Goal: Task Accomplishment & Management: Complete application form

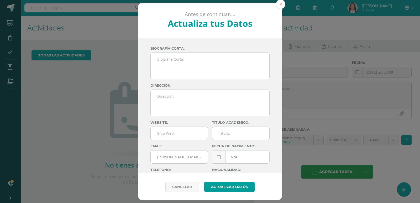
click at [280, 6] on button at bounding box center [280, 3] width 9 height 9
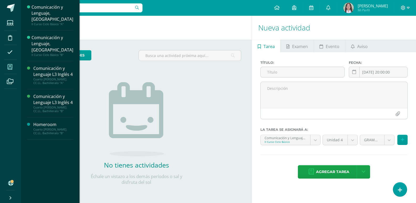
click at [12, 70] on icon at bounding box center [10, 66] width 5 height 5
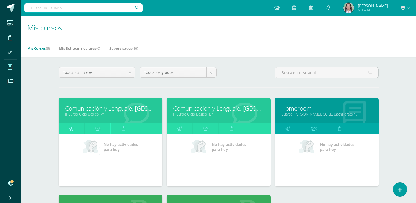
click at [73, 134] on icon at bounding box center [71, 128] width 4 height 10
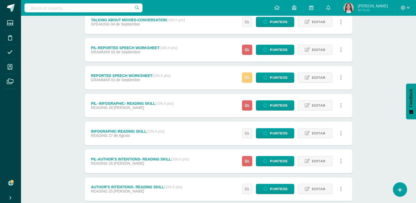
scroll to position [522, 0]
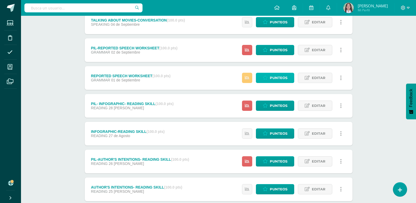
click at [290, 83] on link "Punteos" at bounding box center [275, 78] width 38 height 10
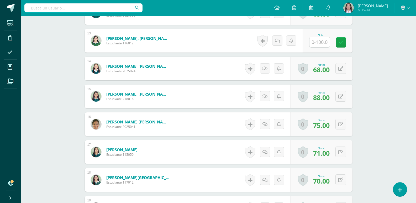
scroll to position [493, 0]
click at [327, 47] on input "text" at bounding box center [322, 42] width 21 height 10
type input "0"
click at [340, 48] on link at bounding box center [344, 42] width 10 height 10
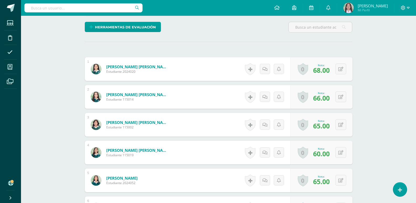
scroll to position [0, 0]
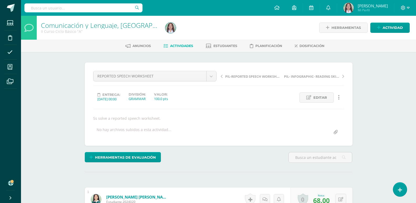
click at [181, 45] on link "Actividades" at bounding box center [179, 46] width 30 height 8
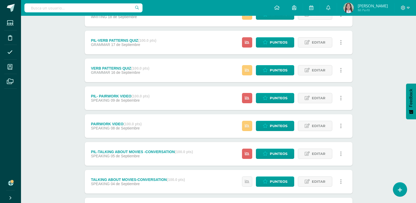
scroll to position [362, 0]
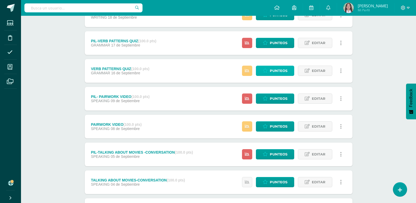
click at [284, 76] on span "Punteos" at bounding box center [279, 71] width 18 height 10
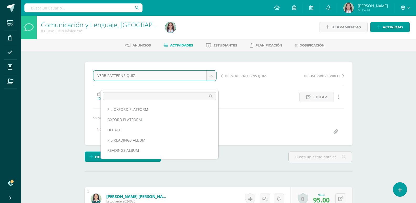
select select "/dashboard/teacher/grade-activity/262546/"
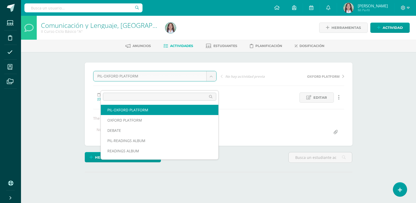
click at [215, 85] on body "Estudiantes Disciplina Asistencia Mis cursos Archivos Soporte Ayuda Reportar un…" at bounding box center [208, 106] width 416 height 213
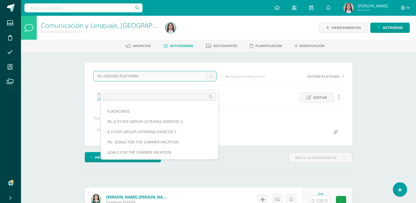
scroll to position [258, 0]
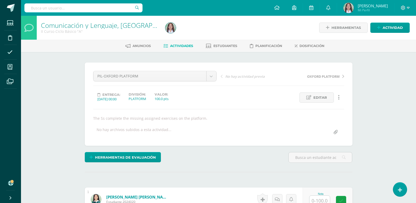
click at [182, 50] on link "Actividades" at bounding box center [179, 46] width 30 height 8
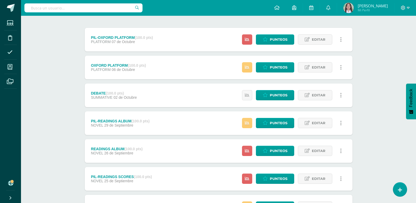
scroll to position [59, 0]
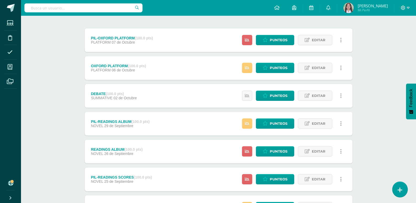
click at [403, 192] on link at bounding box center [399, 189] width 15 height 15
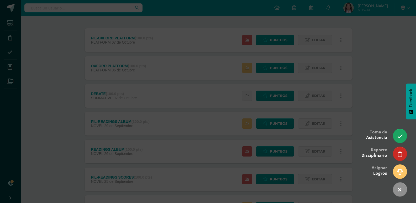
click at [398, 76] on div at bounding box center [208, 101] width 416 height 203
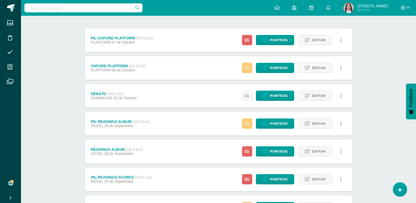
scroll to position [0, 0]
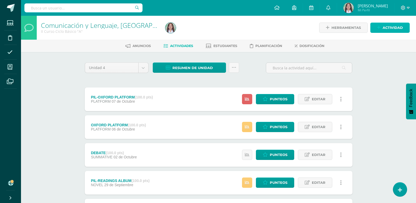
click at [388, 29] on span "Actividad" at bounding box center [393, 28] width 20 height 10
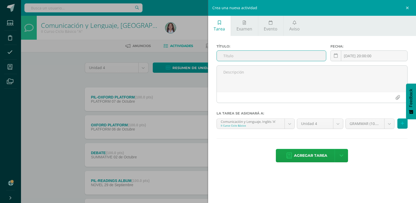
click at [299, 61] on input "text" at bounding box center [271, 56] width 109 height 10
type input "COOKING"
click at [335, 58] on icon at bounding box center [336, 56] width 4 height 4
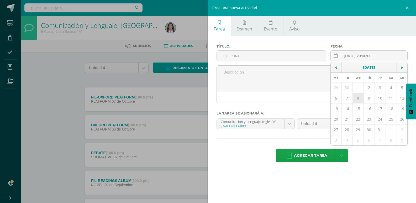
click at [358, 103] on td "8" at bounding box center [358, 98] width 11 height 10
type input "[DATE]"
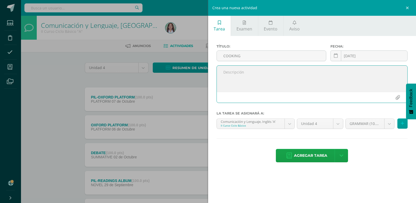
click at [335, 87] on textarea at bounding box center [312, 79] width 191 height 26
click at [260, 82] on textarea "The Ss present their project to a jury." at bounding box center [312, 79] width 191 height 26
click at [324, 82] on textarea "The Ss present their cooking project to a jury." at bounding box center [312, 79] width 191 height 26
type textarea "The Ss present their cooking project to a jury."
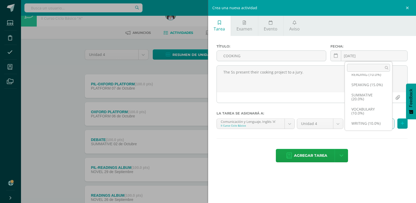
scroll to position [13, 0]
select select "260062"
click at [405, 129] on button at bounding box center [402, 123] width 10 height 10
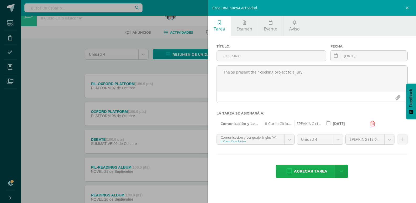
click at [317, 178] on span "Agregar tarea" at bounding box center [310, 171] width 33 height 13
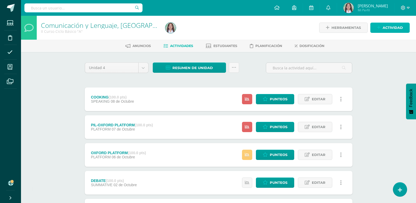
click at [395, 30] on span "Actividad" at bounding box center [393, 28] width 20 height 10
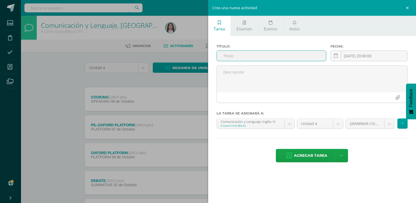
click at [305, 61] on input "text" at bounding box center [271, 56] width 109 height 10
type input "PIL-COOKING"
click at [339, 61] on link at bounding box center [335, 55] width 11 height 11
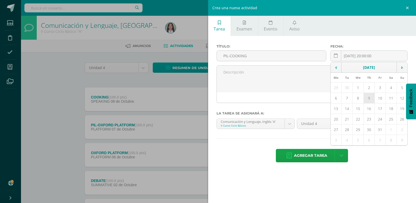
click at [368, 103] on td "9" at bounding box center [369, 98] width 11 height 10
type input "2025-10-09"
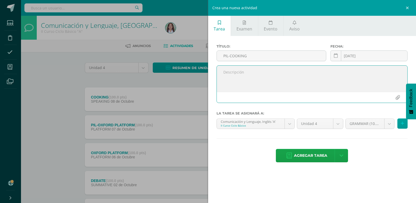
click at [351, 92] on textarea at bounding box center [312, 79] width 191 height 26
type textarea "The Ss do a different cooking project."
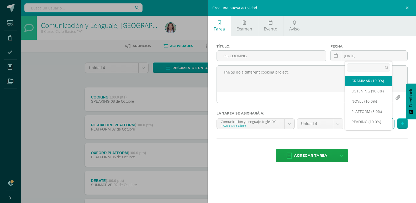
click at [385, 137] on body "Tarea asignada exitosamente Estudiantes Disciplina Asistencia Mis cursos Archiv…" at bounding box center [208, 197] width 416 height 395
select select "260062"
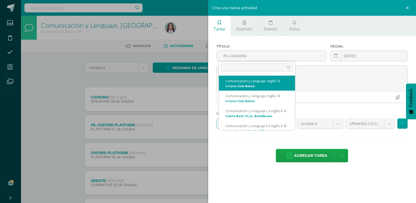
click at [291, 135] on body "Tarea asignada exitosamente Estudiantes Disciplina Asistencia Mis cursos Archiv…" at bounding box center [208, 197] width 416 height 395
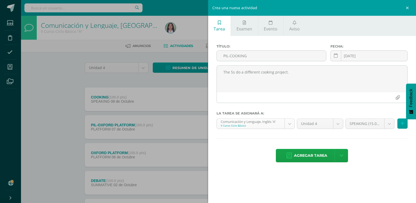
click at [291, 135] on body "Tarea asignada exitosamente Estudiantes Disciplina Asistencia Mis cursos Archiv…" at bounding box center [208, 197] width 416 height 395
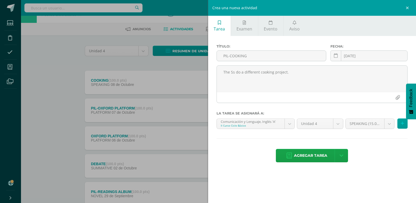
scroll to position [17, 0]
click at [401, 126] on icon at bounding box center [402, 123] width 3 height 4
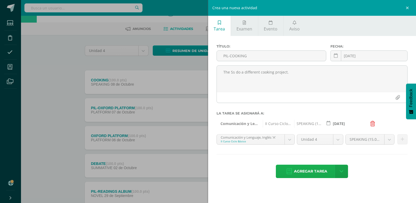
click at [304, 178] on span "Agregar tarea" at bounding box center [310, 171] width 33 height 13
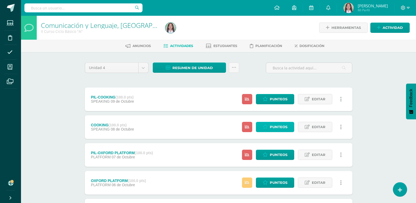
click at [283, 132] on span "Punteos" at bounding box center [279, 127] width 18 height 10
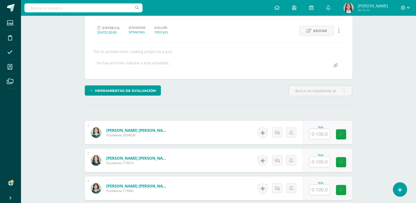
scroll to position [67, 0]
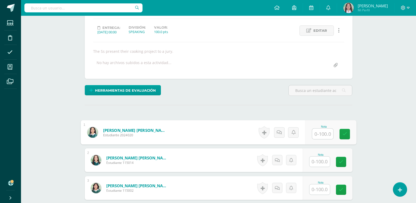
click at [315, 139] on input "text" at bounding box center [322, 134] width 21 height 10
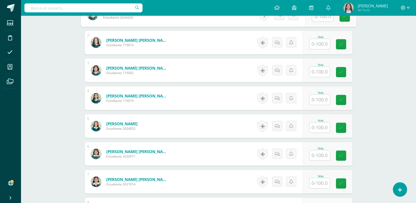
scroll to position [177, 0]
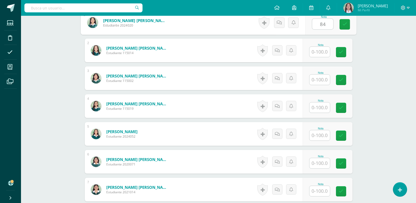
type input "84"
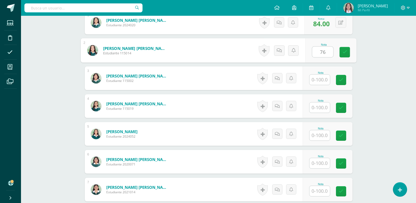
type input "76"
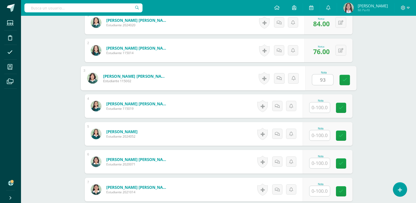
type input "93"
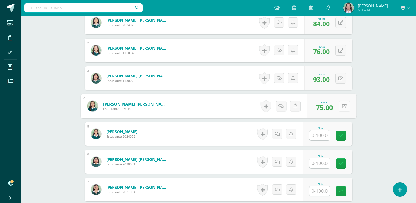
click at [340, 112] on button at bounding box center [344, 106] width 11 height 11
type input "85"
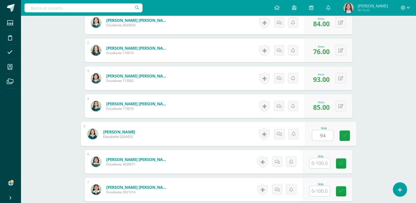
type input "94"
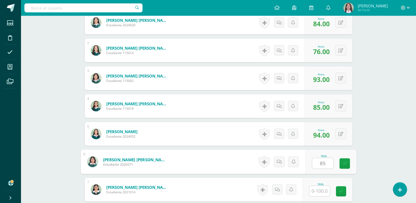
type input "85"
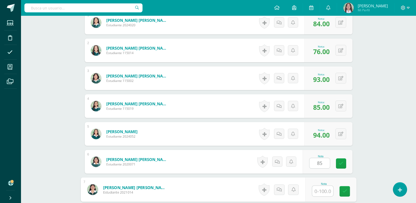
scroll to position [293, 0]
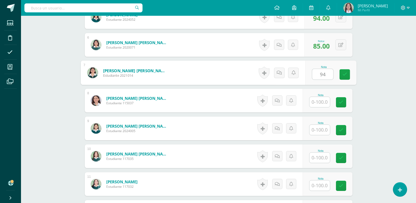
type input "94"
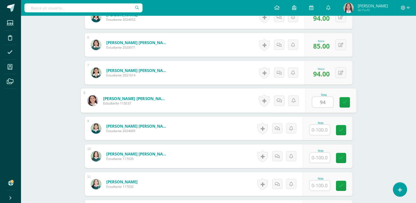
type input "94"
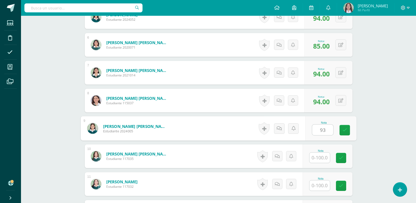
type input "93"
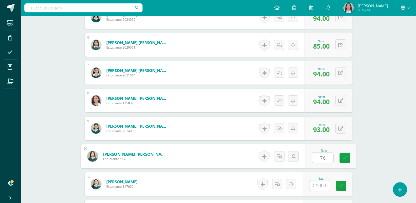
type input "76"
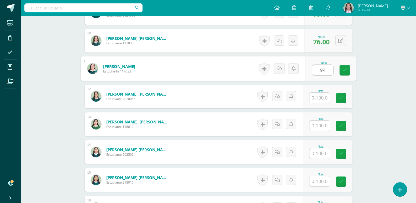
type input "94"
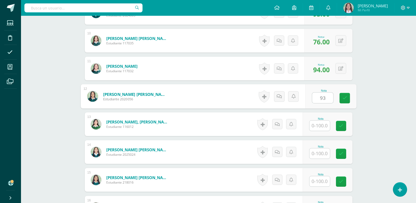
type input "93"
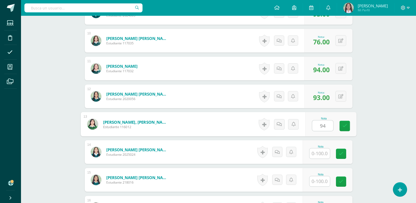
type input "94"
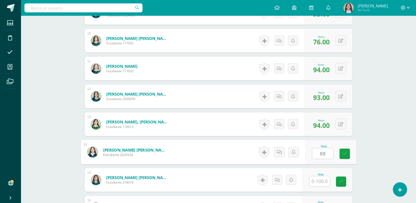
type input "88"
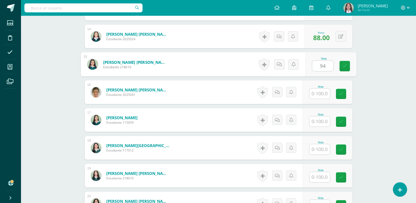
type input "94"
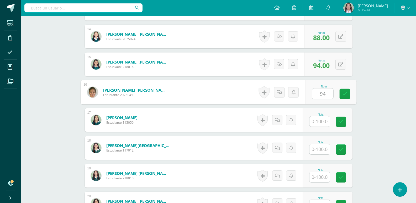
type input "94"
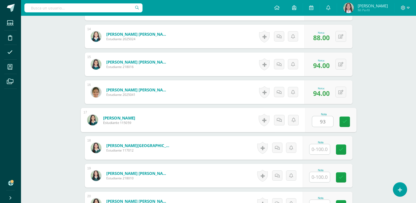
type input "93"
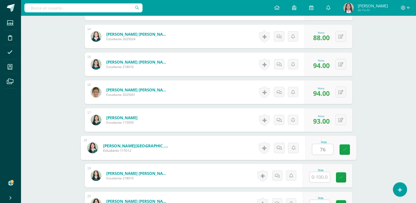
type input "76"
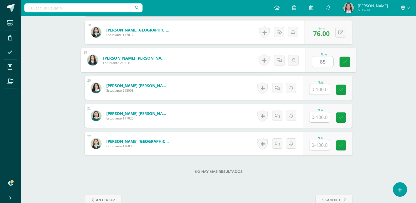
type input "85"
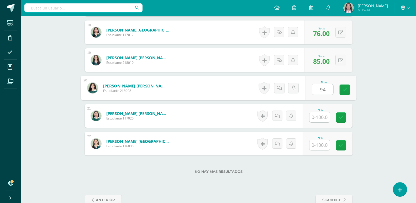
type input "94"
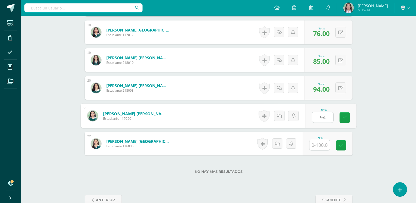
type input "94"
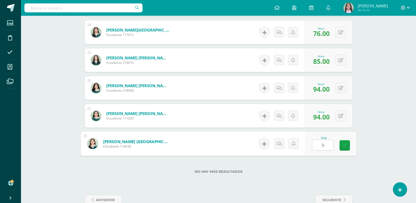
type input "93"
